Goal: Obtain resource: Obtain resource

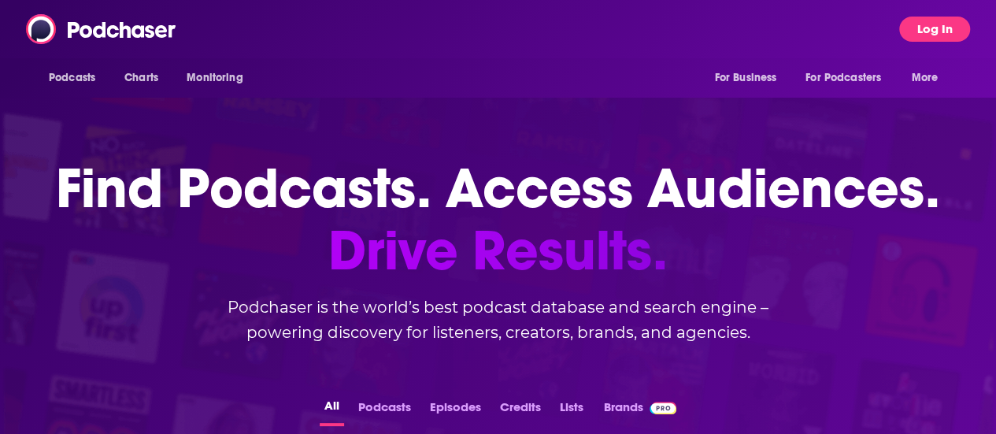
click at [958, 31] on button "Log In" at bounding box center [934, 29] width 71 height 25
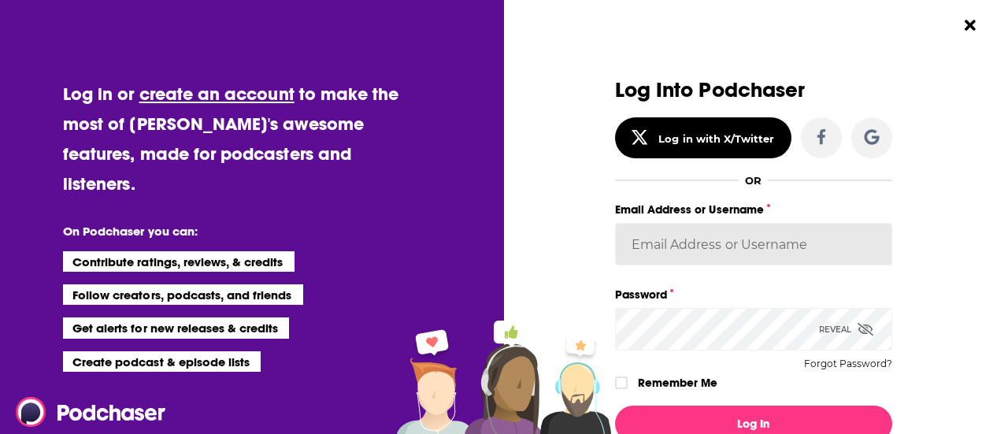
type input "BerkMarc"
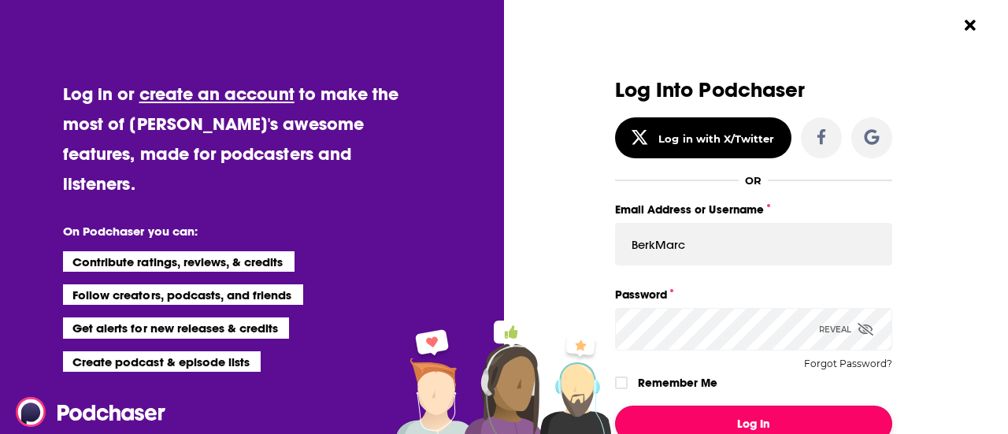
click at [646, 415] on button "Log In" at bounding box center [753, 424] width 277 height 36
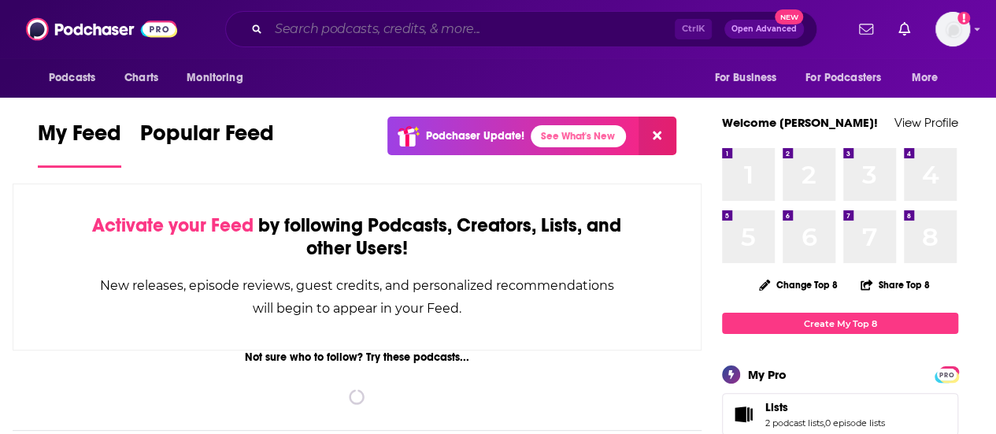
click at [372, 25] on input "Search podcasts, credits, & more..." at bounding box center [472, 29] width 406 height 25
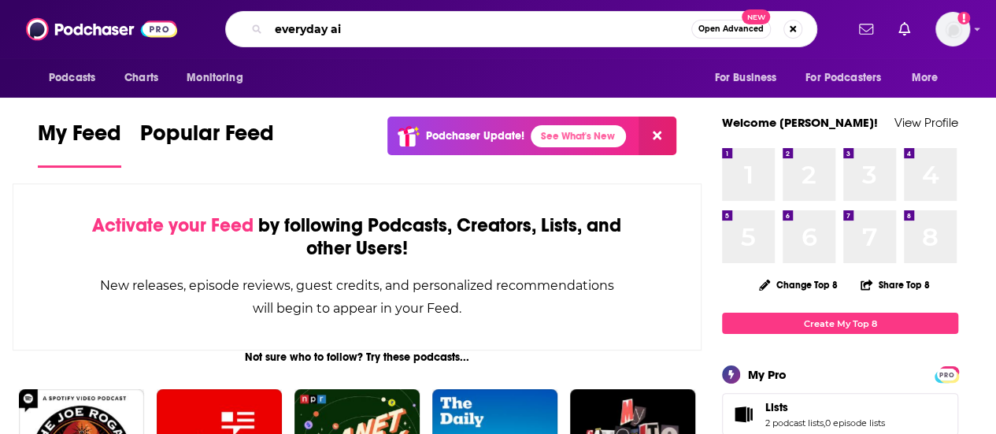
type input "everyday ai"
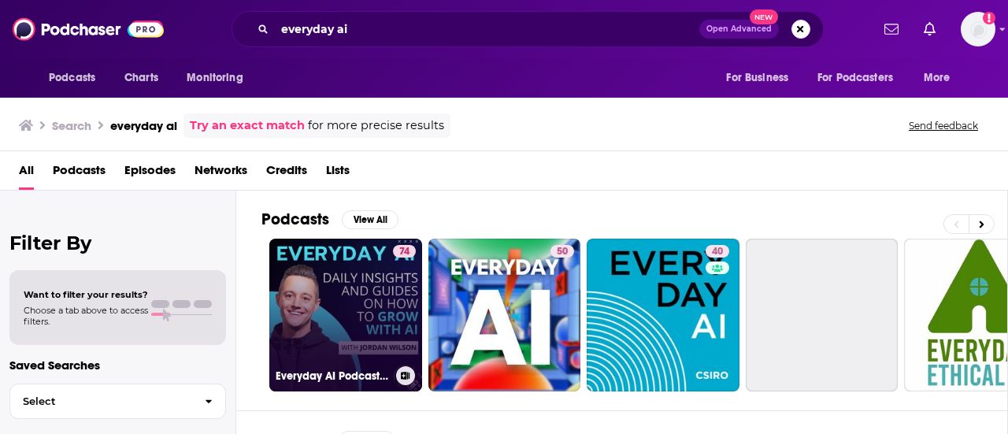
click at [336, 295] on link "74 Everyday AI Podcast – An AI and ChatGPT Podcast" at bounding box center [345, 315] width 153 height 153
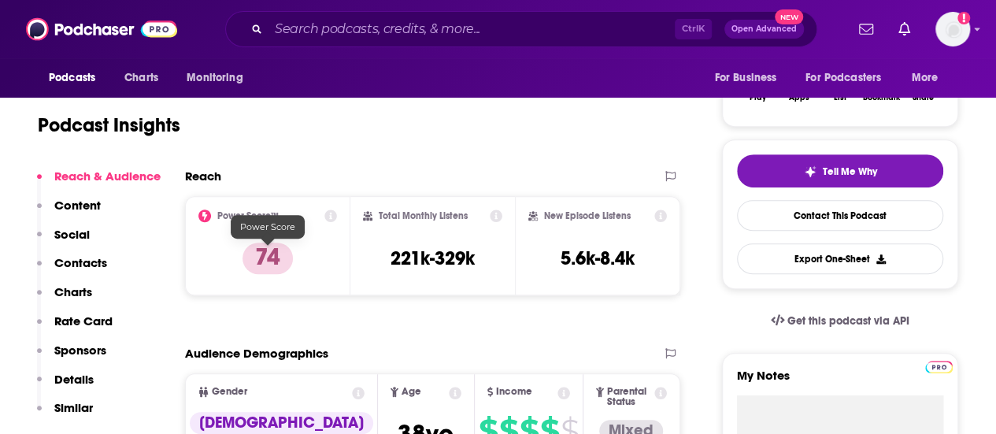
scroll to position [287, 0]
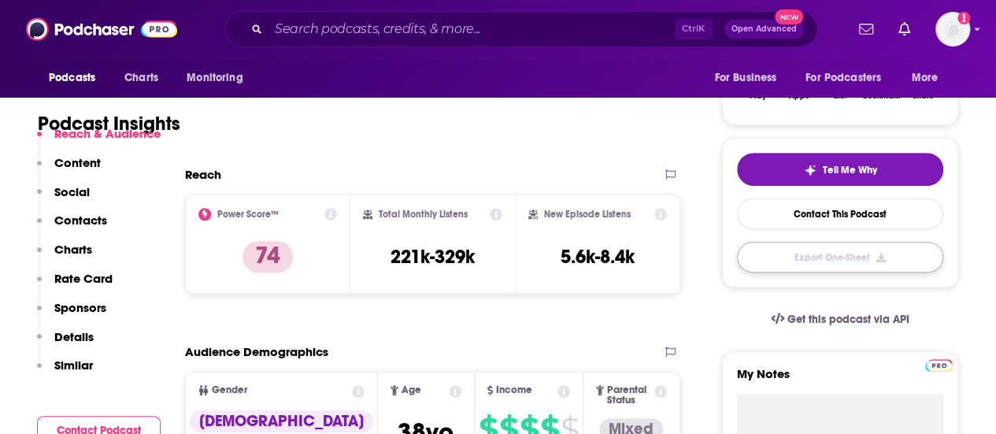
click at [860, 264] on button "Export One-Sheet" at bounding box center [840, 257] width 206 height 31
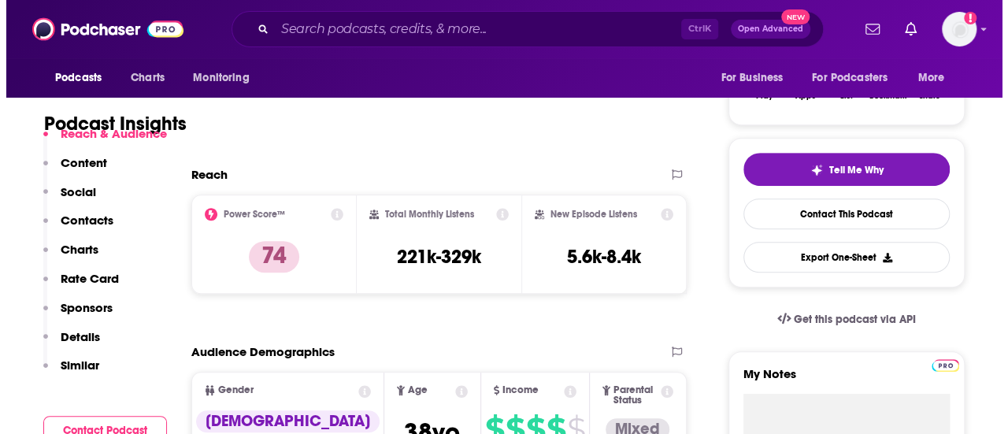
scroll to position [0, 0]
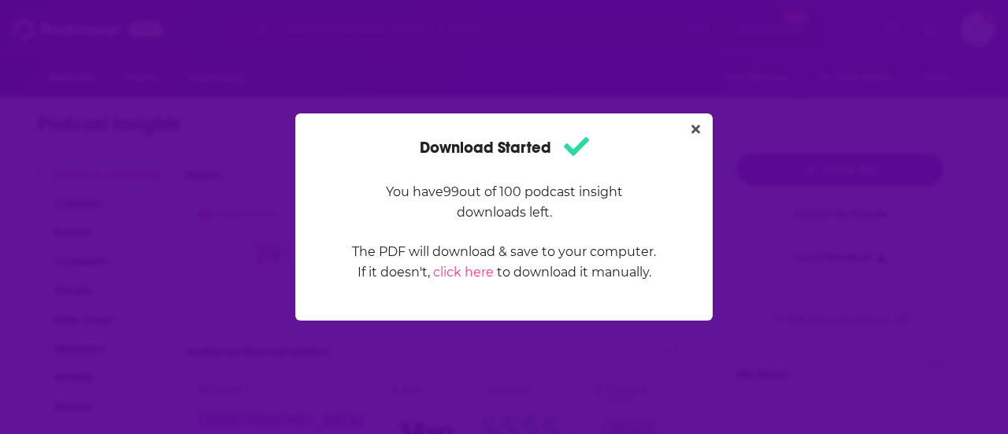
click at [144, 167] on div "Download Started You have 99 out of 100 podcast insight downloads left. The PDF…" at bounding box center [504, 217] width 1008 height 434
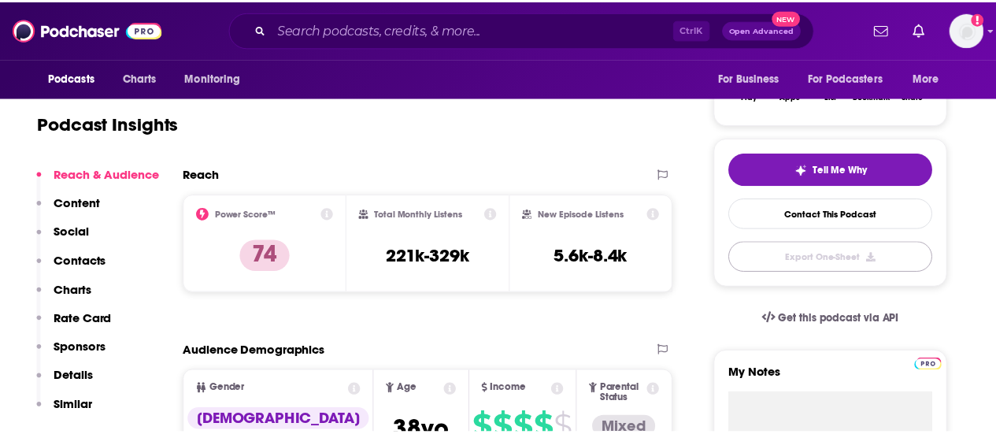
scroll to position [287, 0]
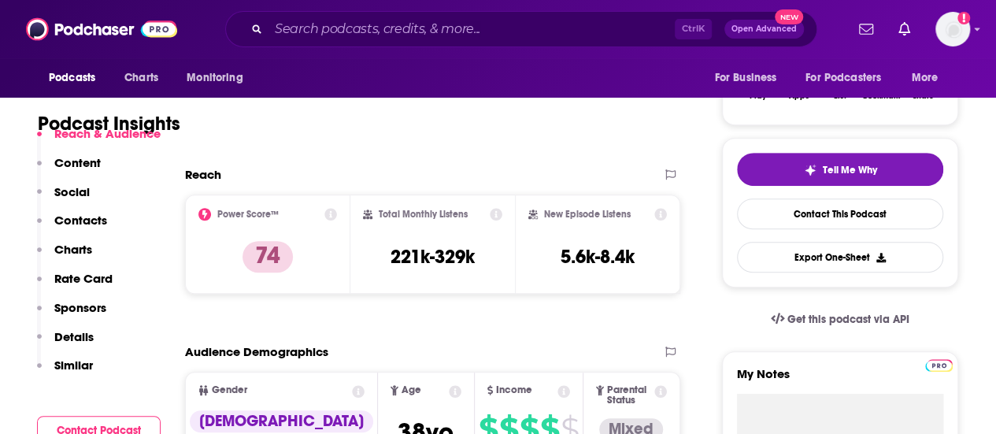
click at [335, 42] on div "Ctrl K Open Advanced New" at bounding box center [521, 29] width 592 height 36
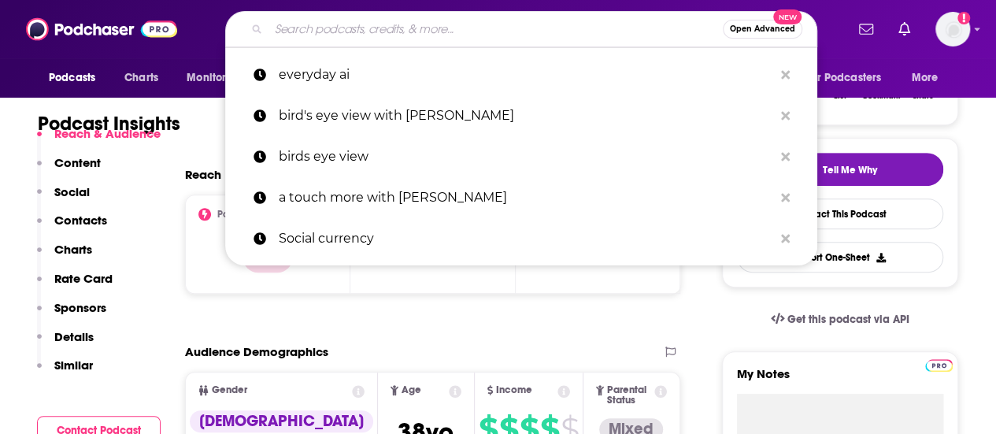
click at [348, 32] on input "Search podcasts, credits, & more..." at bounding box center [496, 29] width 454 height 25
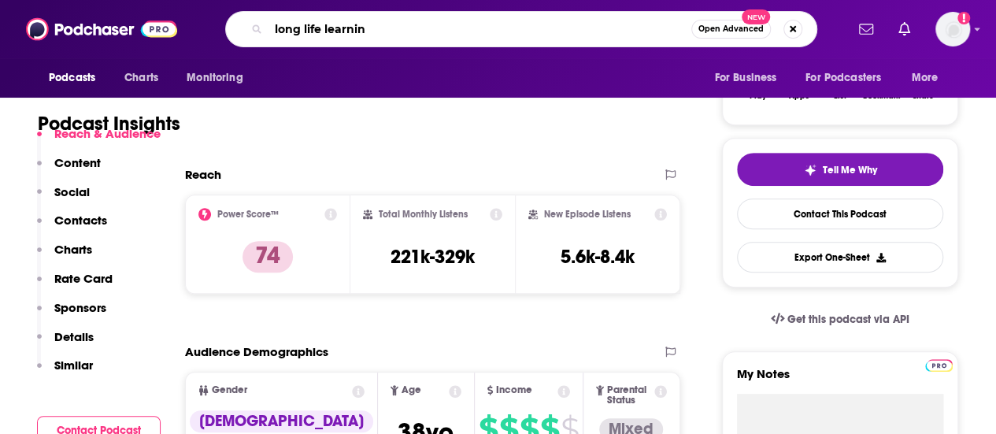
type input "long life learning"
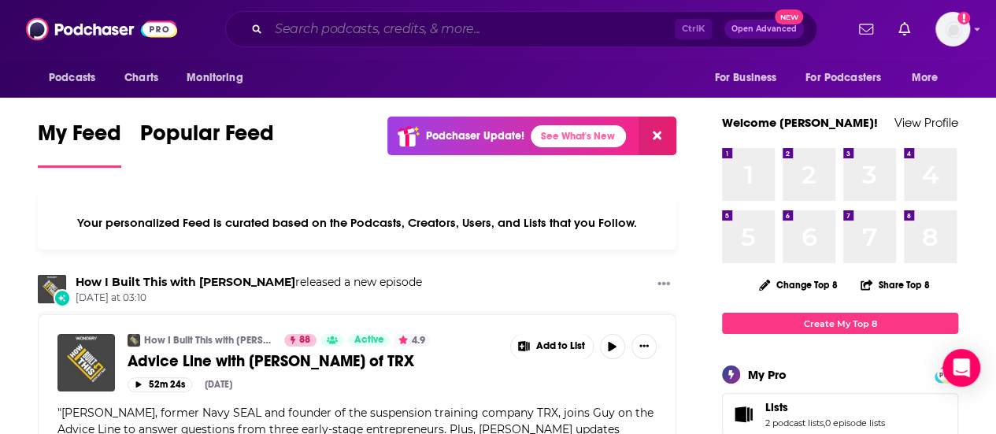
click at [361, 25] on input "Search podcasts, credits, & more..." at bounding box center [472, 29] width 406 height 25
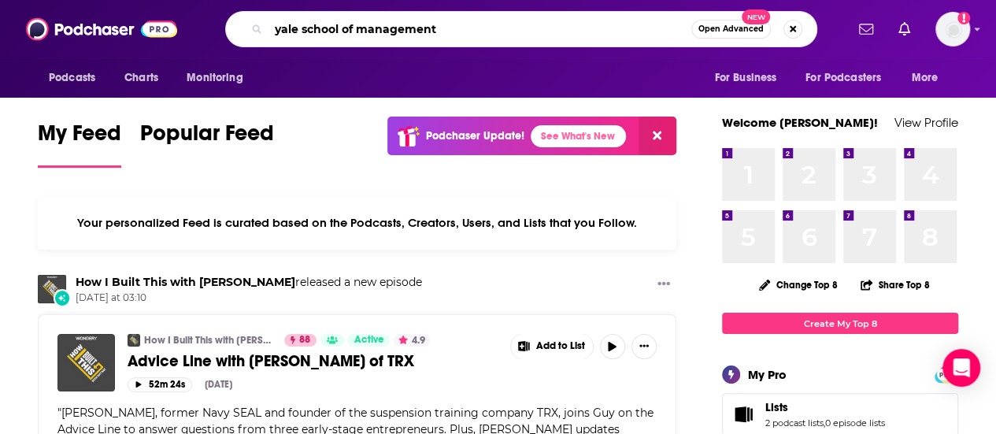
type input "yale school of management"
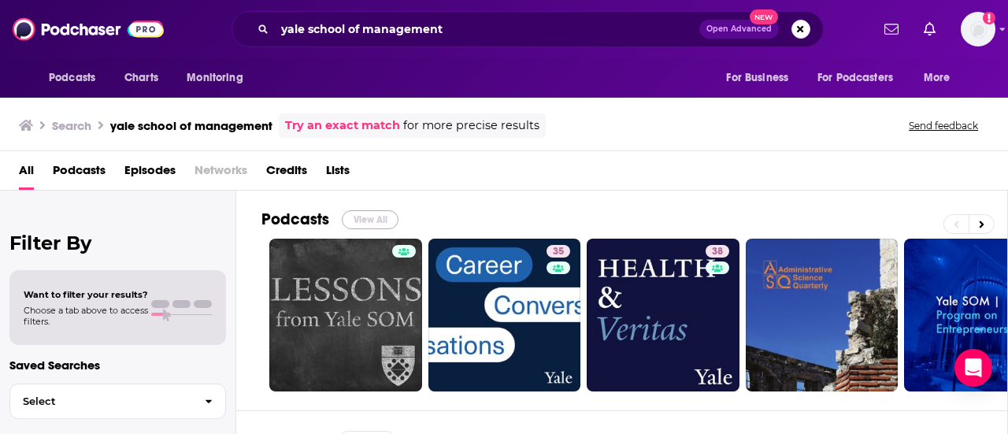
click at [366, 211] on button "View All" at bounding box center [370, 219] width 57 height 19
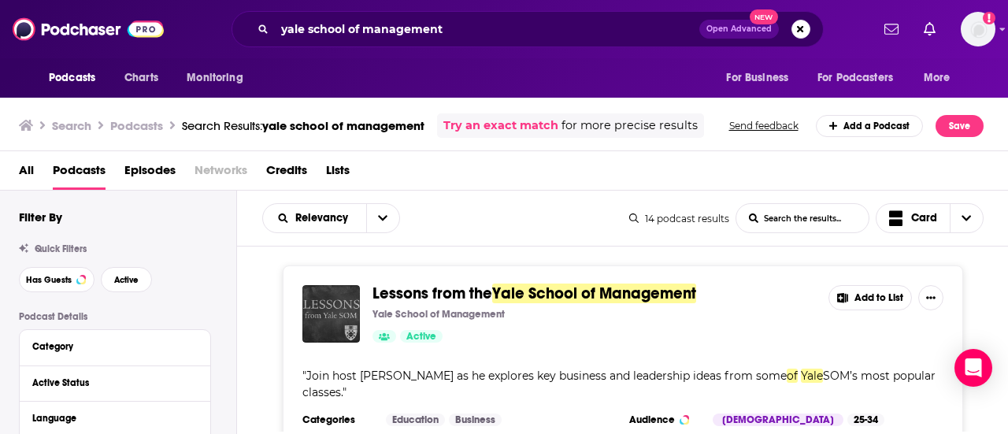
click at [463, 292] on div "Podcasts Charts Monitoring yale school of management Open Advanced New For Busi…" at bounding box center [504, 217] width 1008 height 434
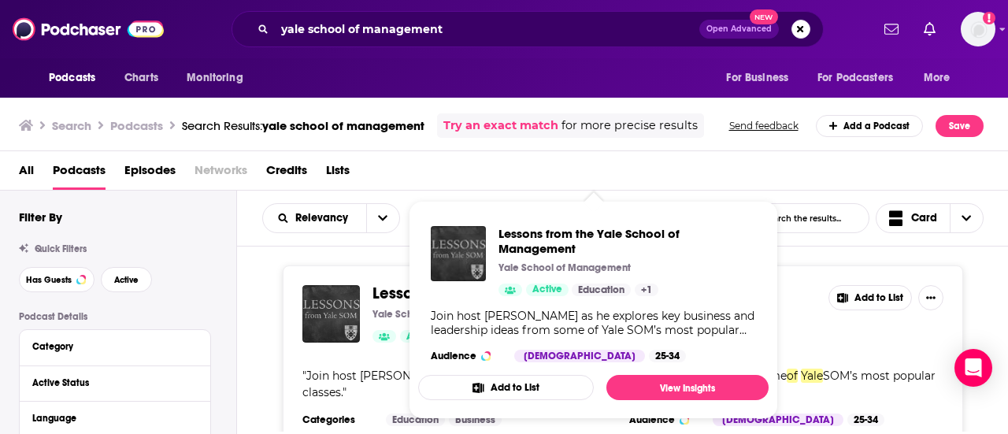
drag, startPoint x: 463, startPoint y: 292, endPoint x: 616, endPoint y: 289, distance: 152.8
click at [617, 290] on link "Education" at bounding box center [601, 289] width 59 height 13
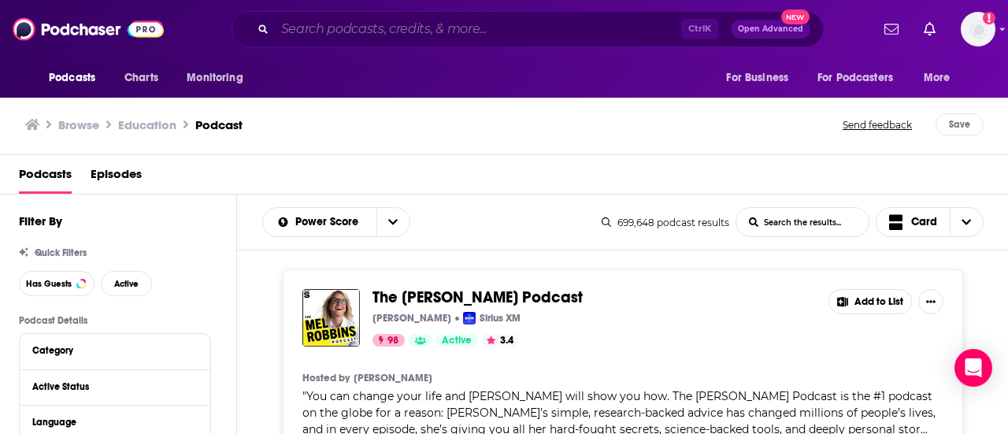
click at [357, 23] on input "Search podcasts, credits, & more..." at bounding box center [478, 29] width 406 height 25
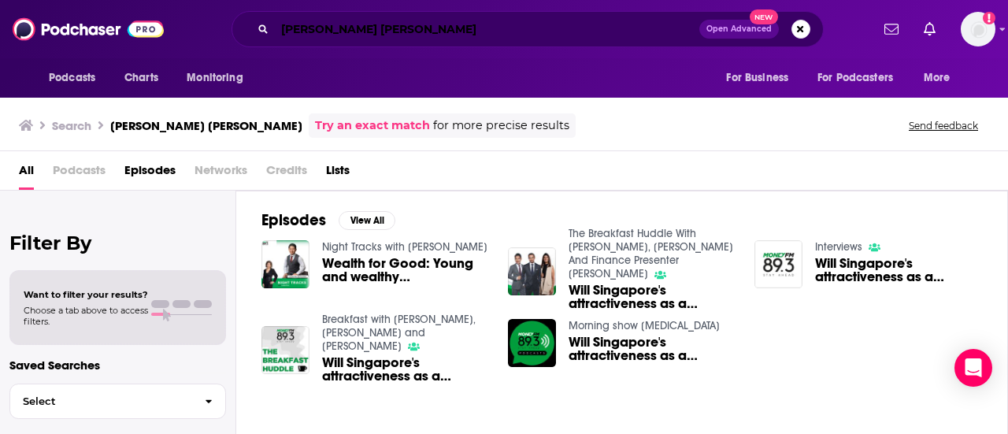
click at [364, 21] on input "[PERSON_NAME] [PERSON_NAME]" at bounding box center [487, 29] width 424 height 25
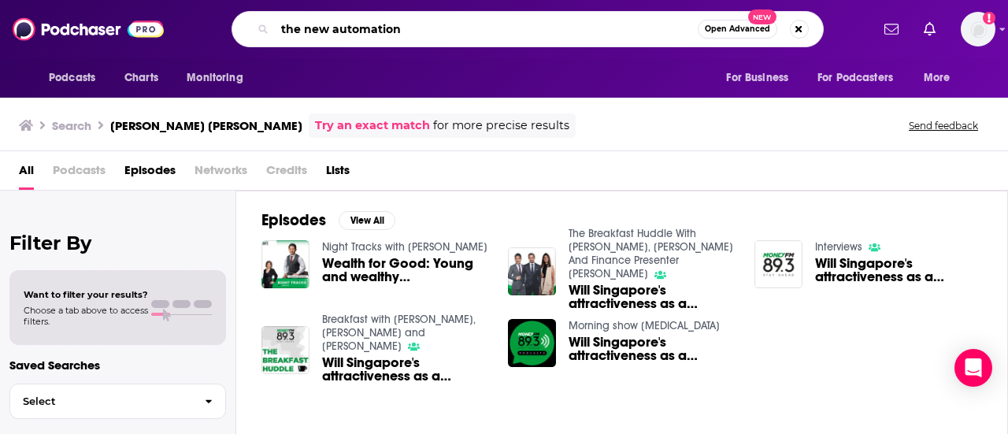
type input "the new automation"
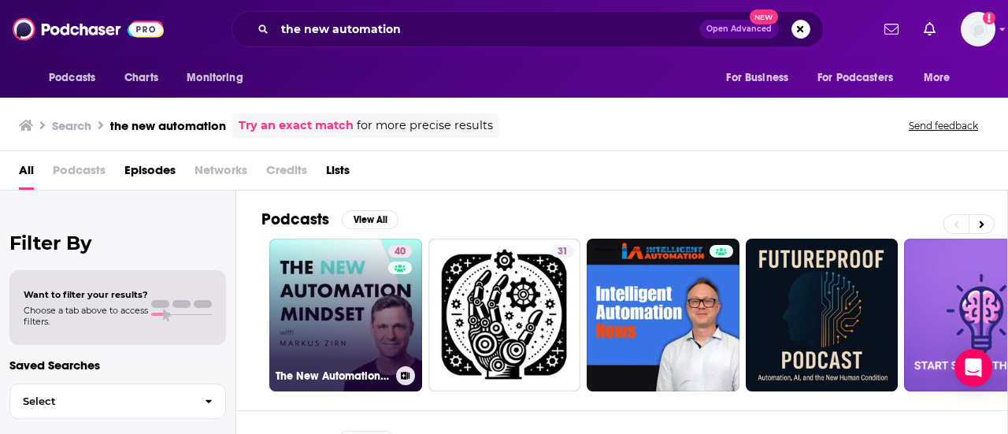
click at [330, 315] on link "40 The New Automation Mindset: AI + Automation + Integration" at bounding box center [345, 315] width 153 height 153
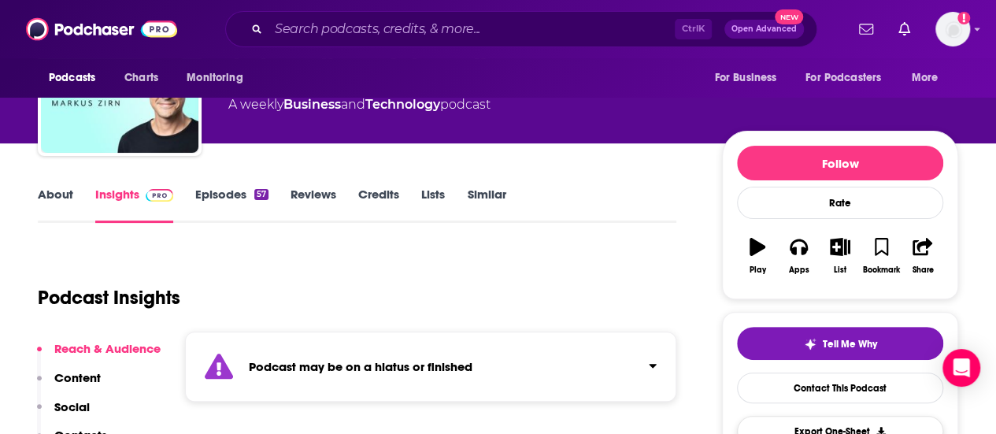
scroll to position [240, 0]
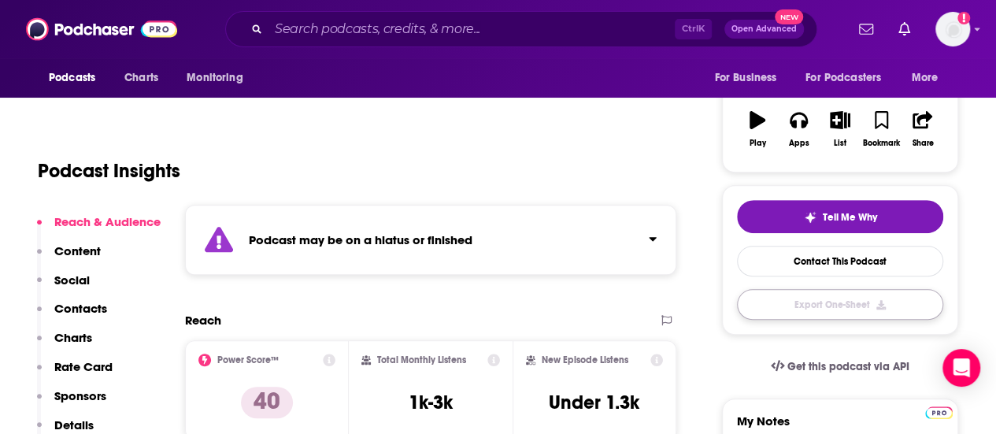
click at [816, 304] on button "Export One-Sheet" at bounding box center [840, 304] width 206 height 31
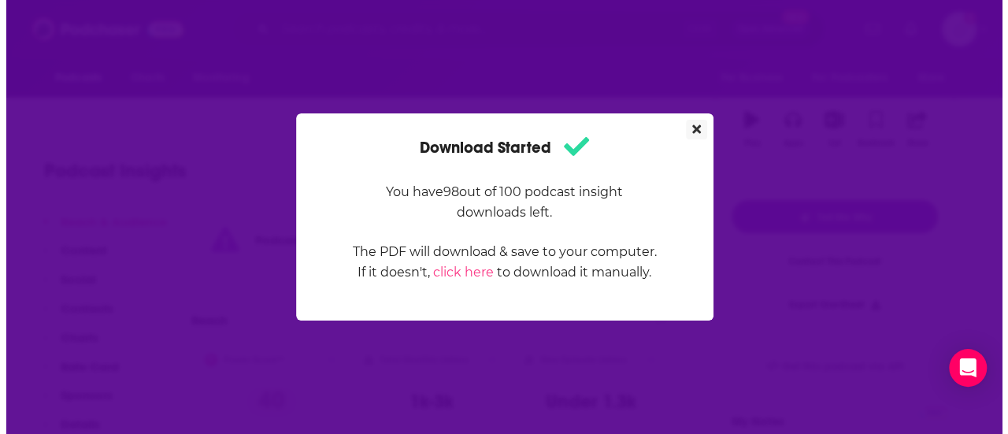
scroll to position [0, 0]
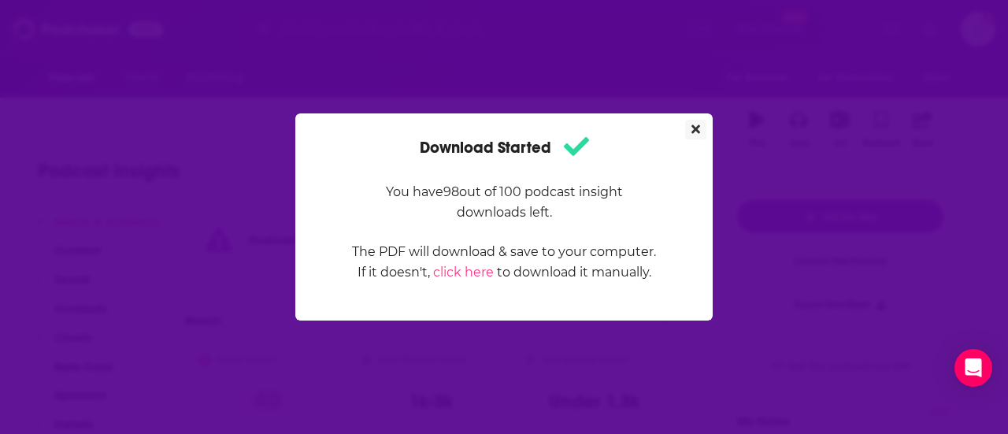
click at [696, 132] on icon "Close" at bounding box center [695, 129] width 9 height 13
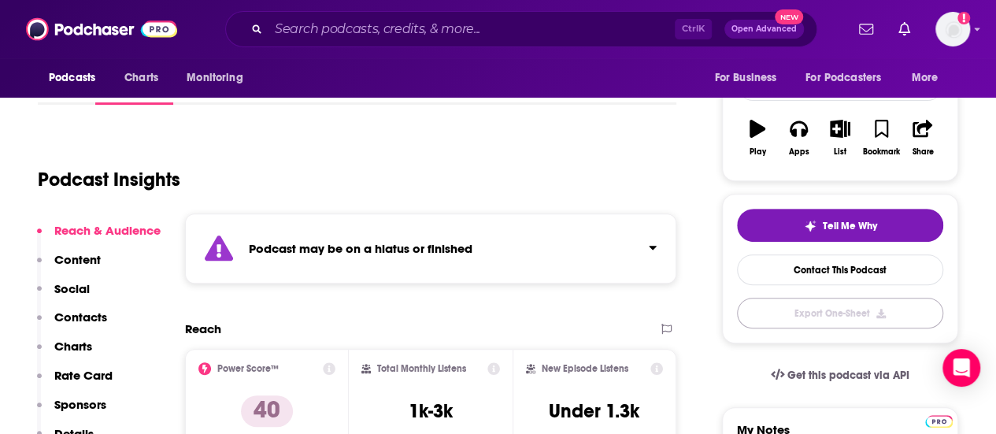
scroll to position [230, 0]
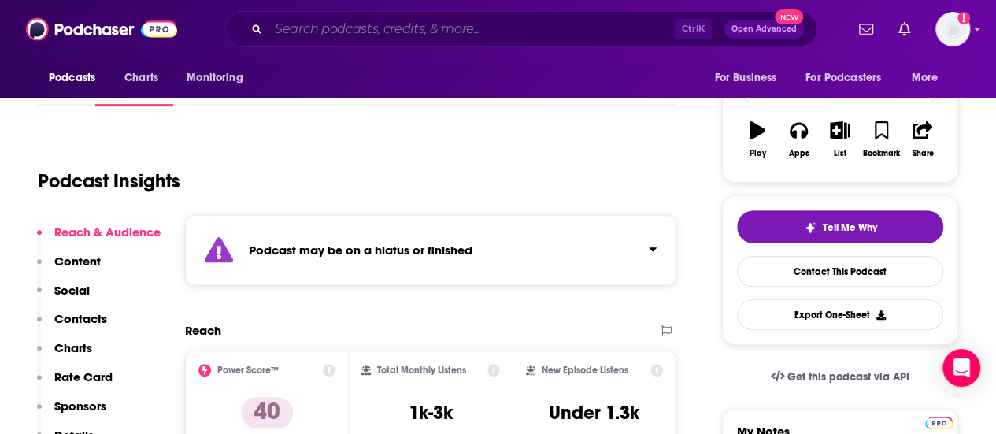
click at [310, 24] on input "Search podcasts, credits, & more..." at bounding box center [472, 29] width 406 height 25
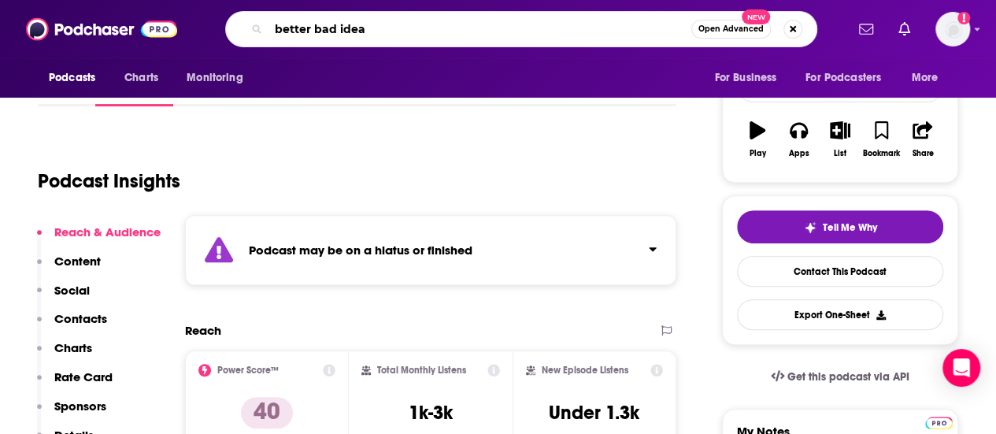
type input "better bad ideas"
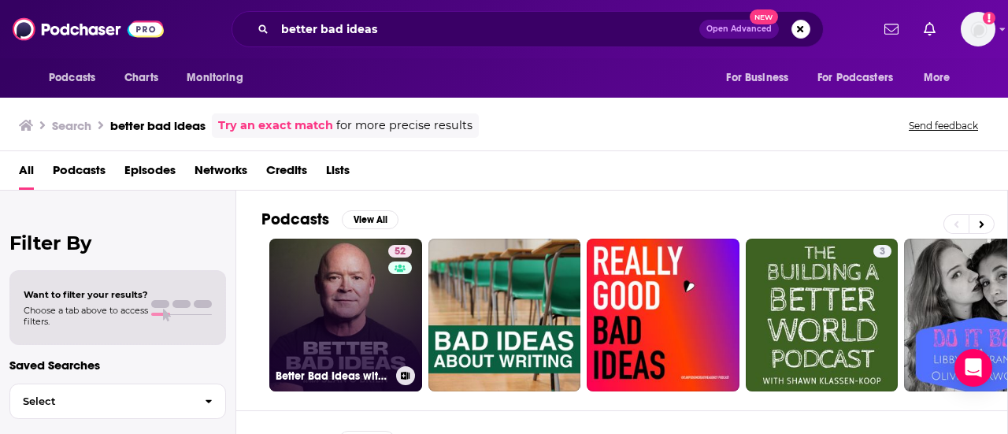
click at [329, 295] on link "52 Better Bad Ideas with [PERSON_NAME]" at bounding box center [345, 315] width 153 height 153
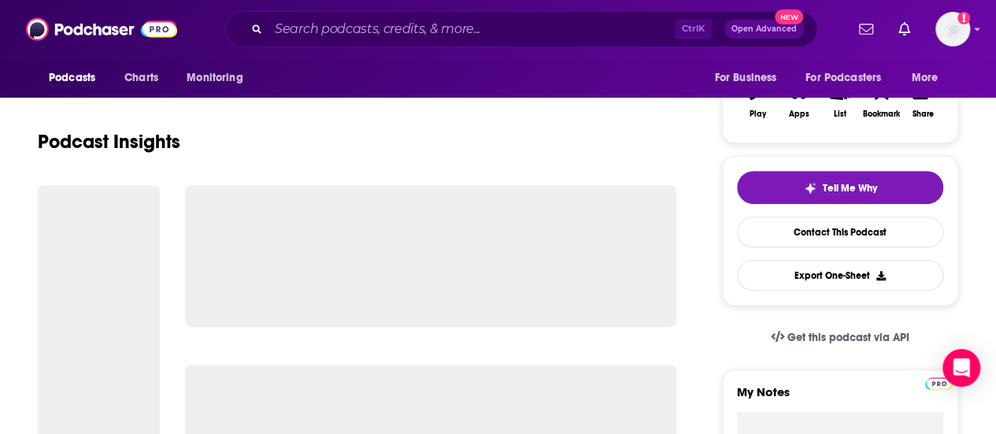
scroll to position [270, 0]
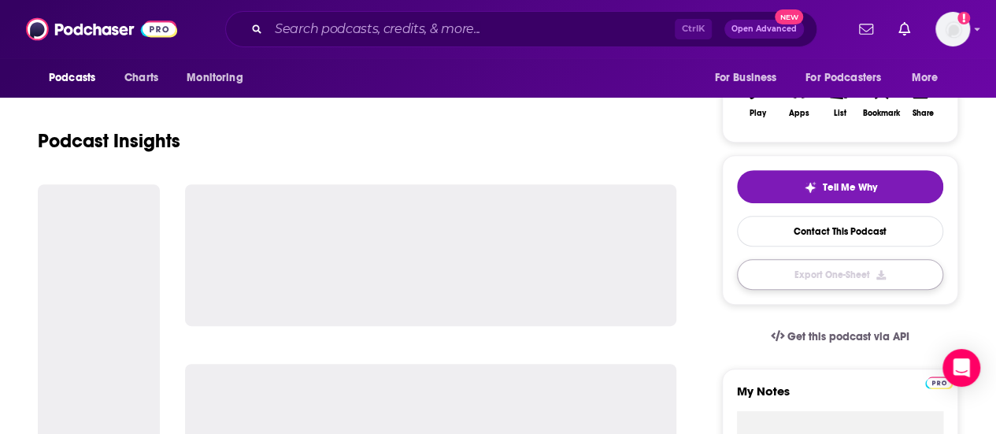
click at [824, 261] on button "Export One-Sheet" at bounding box center [840, 274] width 206 height 31
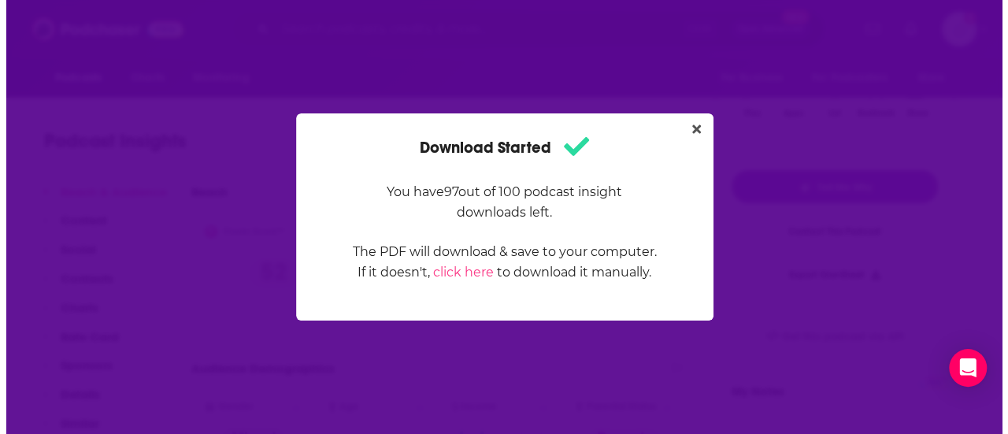
scroll to position [0, 0]
